Goal: Communication & Community: Answer question/provide support

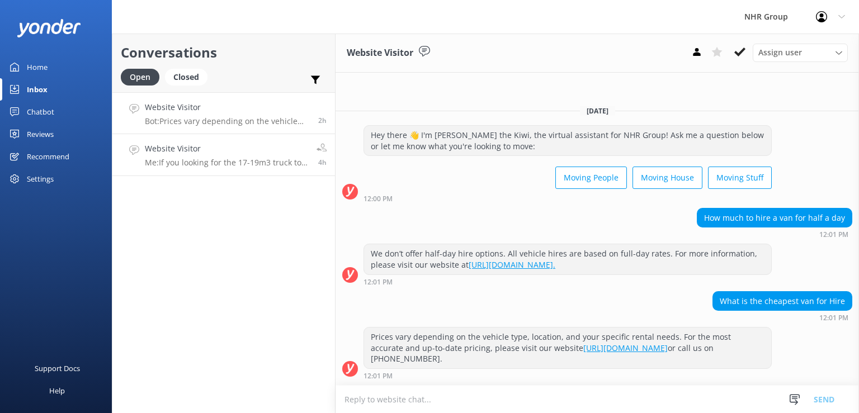
click at [240, 164] on p "Me: If you looking for the 17-19m3 truck to 21m3 truck it will be $295 a day in…" at bounding box center [226, 163] width 163 height 10
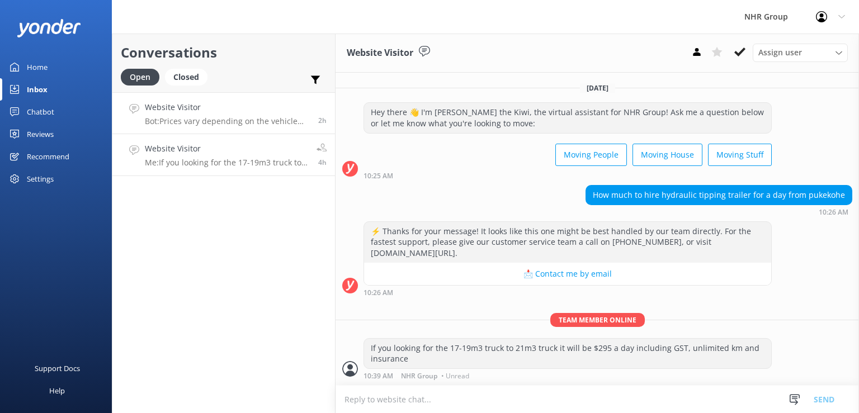
click at [229, 116] on div "Website Visitor Bot: Prices vary depending on the vehicle type, location, and y…" at bounding box center [227, 113] width 165 height 24
